Goal: Browse casually

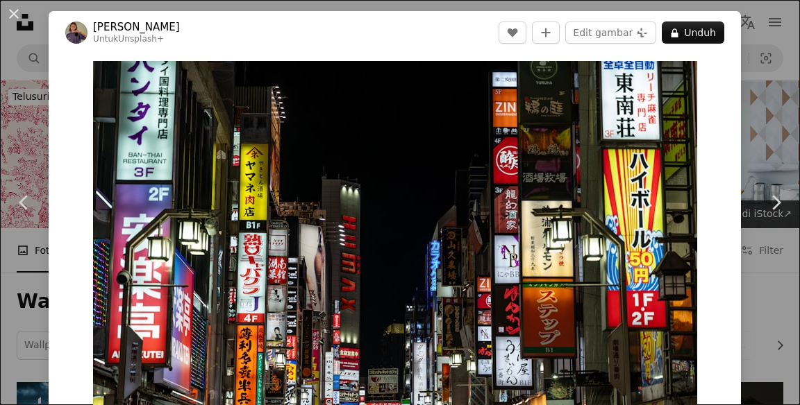
scroll to position [698, 0]
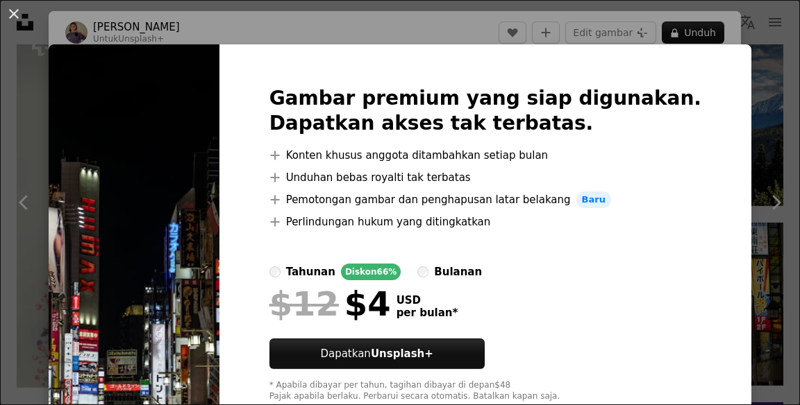
click at [136, 121] on img at bounding box center [134, 244] width 171 height 400
click at [123, 271] on img at bounding box center [134, 244] width 171 height 400
click at [22, 16] on button "An X shape" at bounding box center [14, 14] width 17 height 17
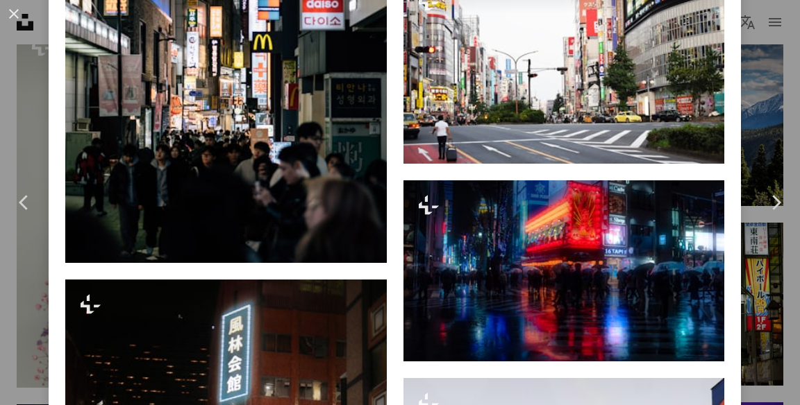
scroll to position [2549, 0]
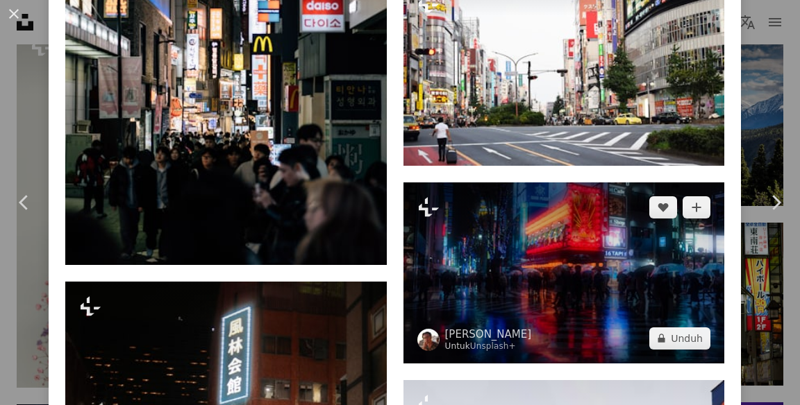
click at [640, 299] on img at bounding box center [563, 273] width 321 height 181
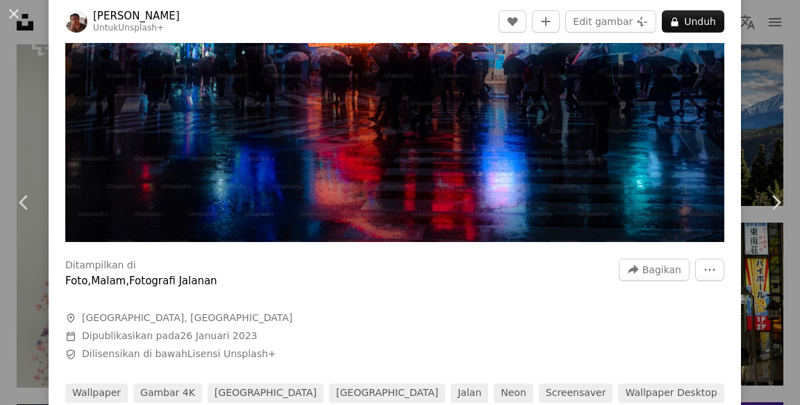
scroll to position [190, 0]
